Goal: Find specific page/section: Find specific page/section

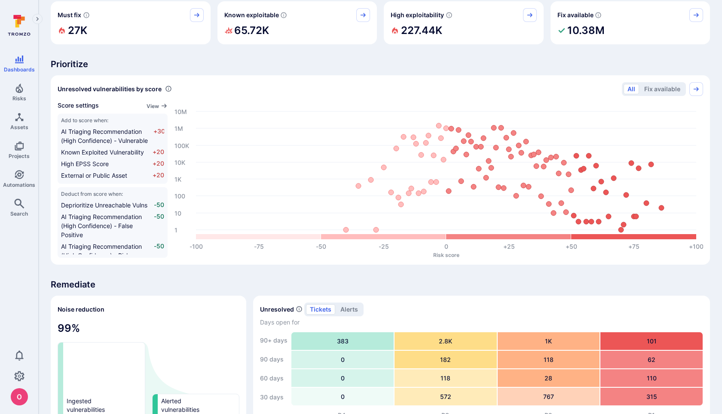
scroll to position [68, 0]
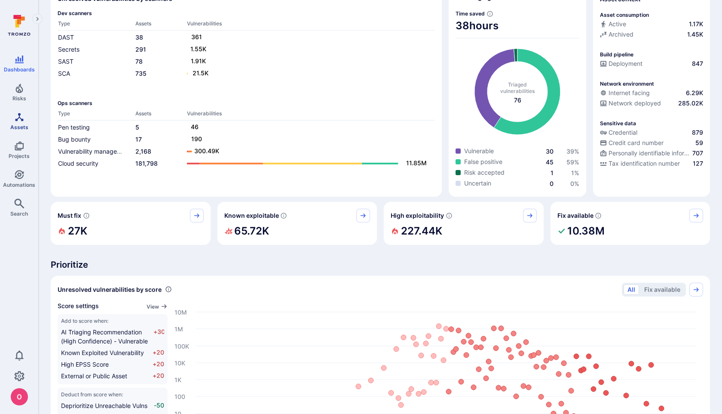
click at [21, 117] on icon "Assets" at bounding box center [19, 117] width 10 height 10
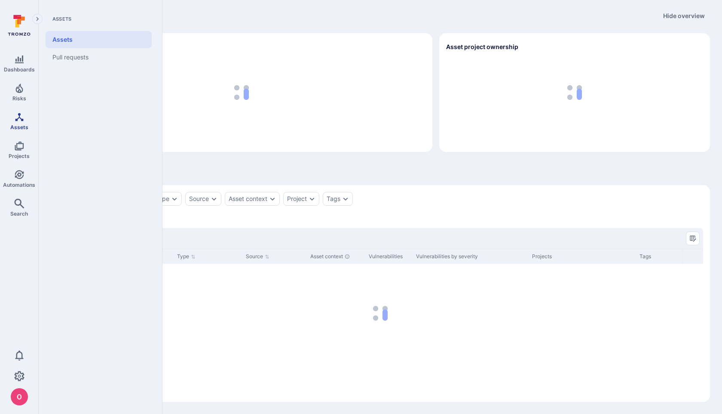
scroll to position [3, 0]
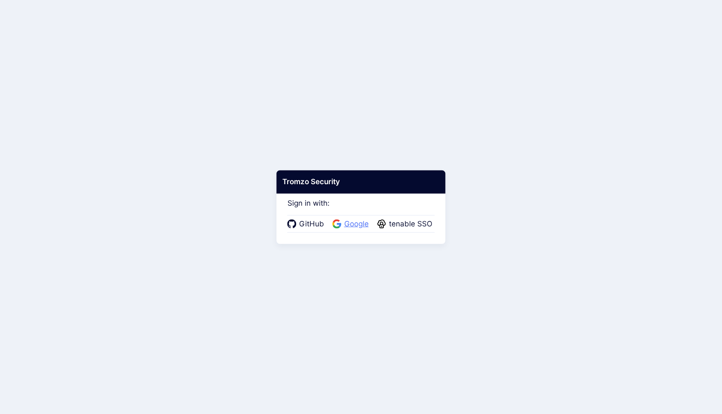
click at [355, 223] on span "Google" at bounding box center [357, 223] width 30 height 11
